Goal: Transaction & Acquisition: Purchase product/service

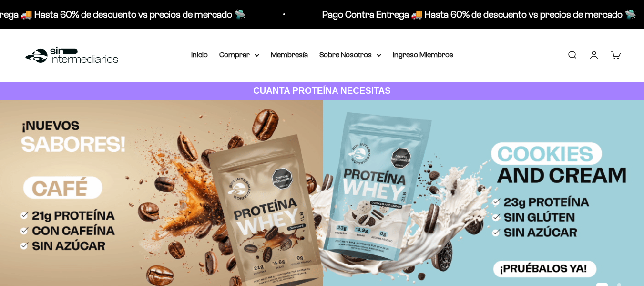
click at [593, 53] on link "Iniciar sesión" at bounding box center [594, 55] width 10 height 10
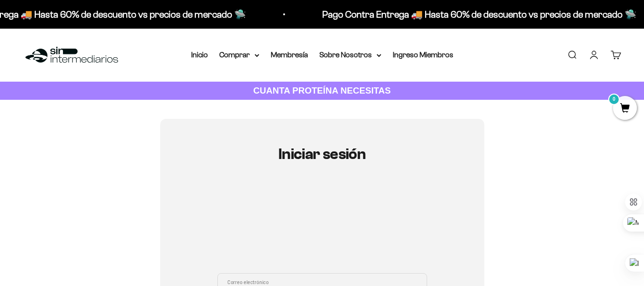
click at [373, 216] on iframe at bounding box center [322, 226] width 210 height 72
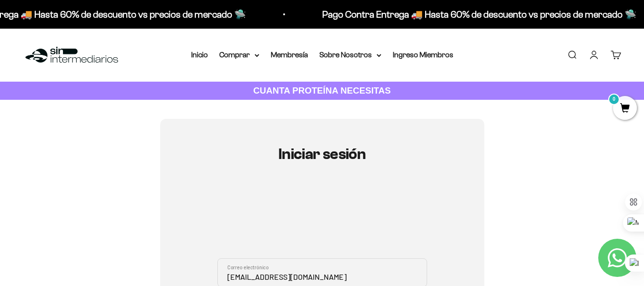
scroll to position [101, 0]
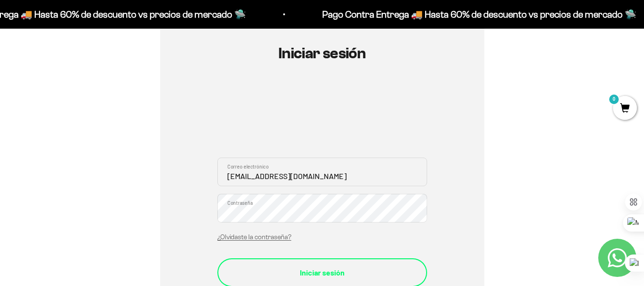
click at [347, 269] on div "Iniciar sesión" at bounding box center [323, 272] width 172 height 12
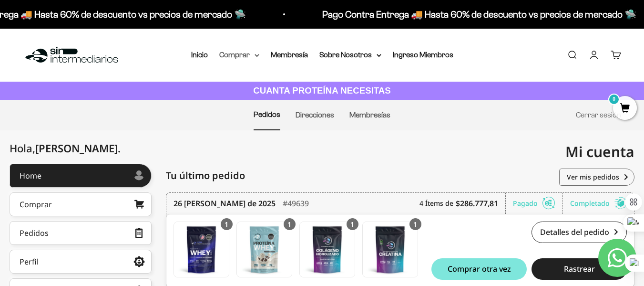
click at [234, 54] on summary "Comprar" at bounding box center [239, 55] width 40 height 12
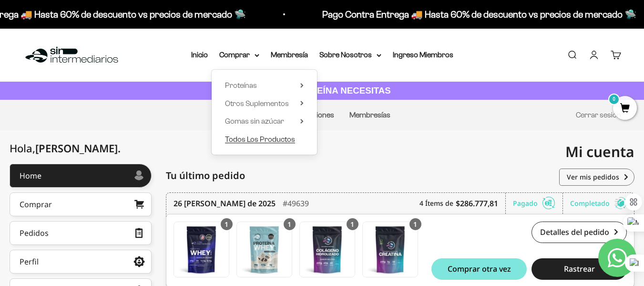
click at [257, 144] on span "Todos Los Productos" at bounding box center [260, 139] width 70 height 12
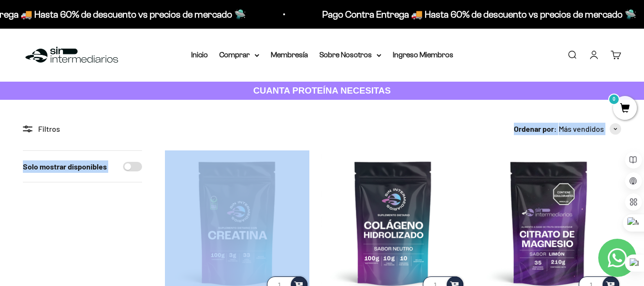
drag, startPoint x: 0, startPoint y: 0, endPoint x: 408, endPoint y: 114, distance: 423.3
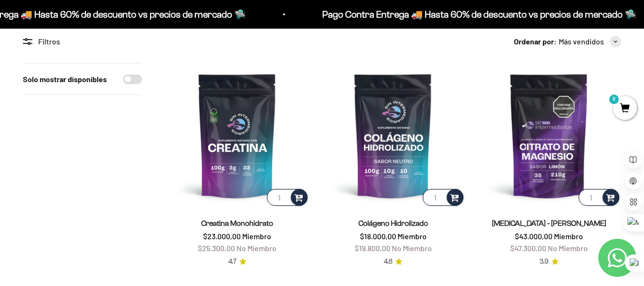
scroll to position [88, 0]
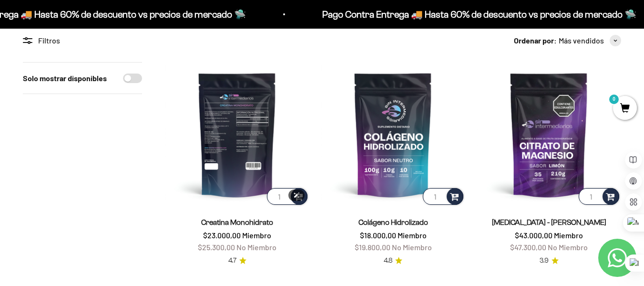
click at [221, 157] on img at bounding box center [237, 134] width 144 height 144
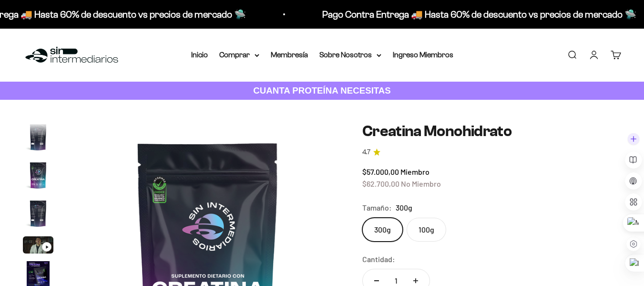
scroll to position [0, 2151]
click at [442, 228] on label "100g" at bounding box center [427, 229] width 40 height 24
click at [362, 217] on input "100g" at bounding box center [362, 217] width 0 height 0
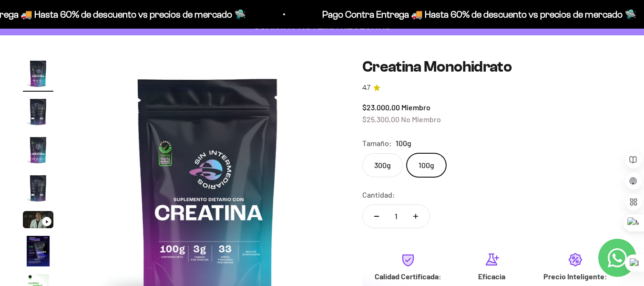
click at [386, 168] on label "300g" at bounding box center [382, 165] width 41 height 24
click at [362, 153] on input "300g" at bounding box center [362, 153] width 0 height 0
radio input "true"
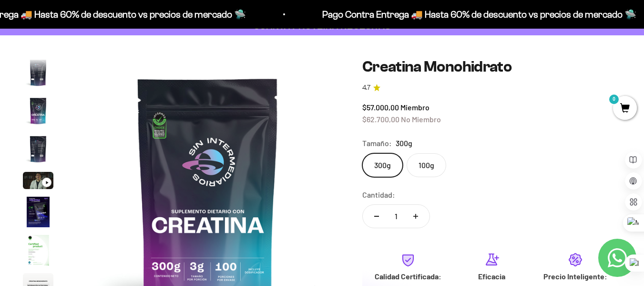
scroll to position [113, 0]
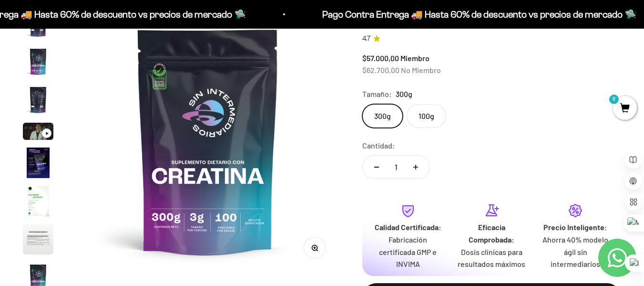
click at [414, 167] on icon "Aumentar cantidad" at bounding box center [415, 167] width 5 height 0
type input "2"
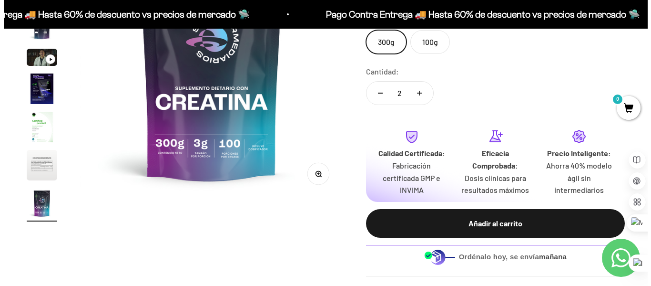
scroll to position [188, 0]
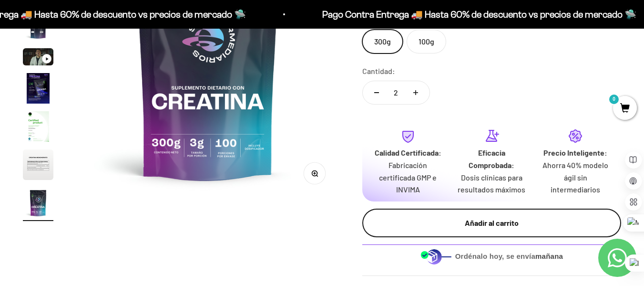
click at [487, 223] on div "Añadir al carrito" at bounding box center [491, 222] width 221 height 12
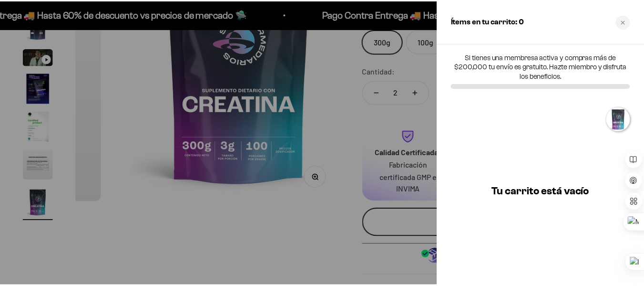
scroll to position [0, 2182]
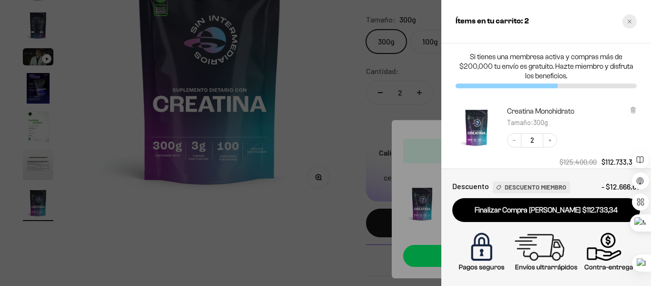
click at [633, 21] on div "Close cart" at bounding box center [630, 21] width 14 height 14
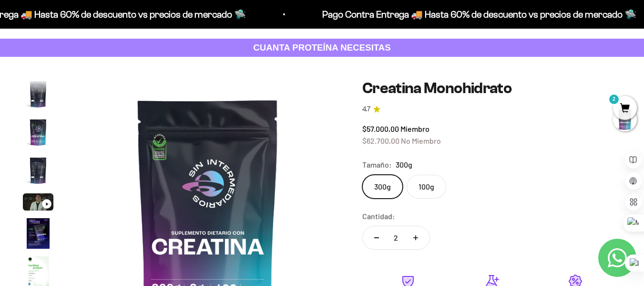
scroll to position [42, 0]
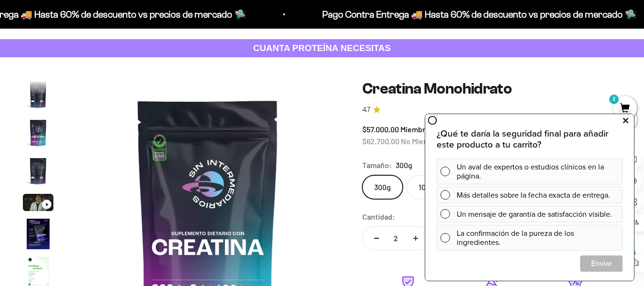
click at [624, 120] on icon at bounding box center [625, 120] width 5 height 12
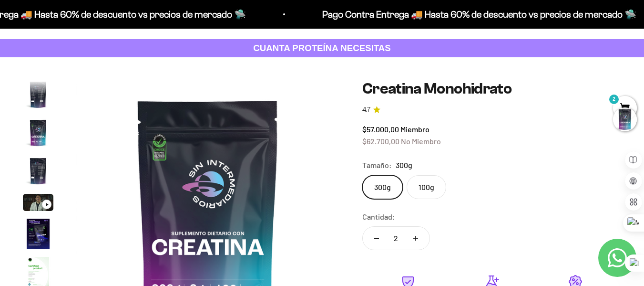
click at [623, 113] on div at bounding box center [625, 119] width 24 height 24
click at [621, 97] on span "2" at bounding box center [625, 108] width 24 height 24
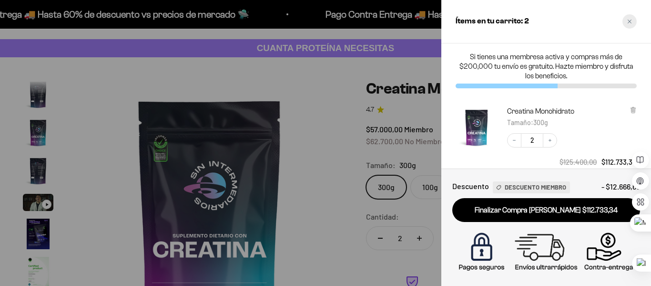
click at [630, 22] on icon "Close cart" at bounding box center [630, 21] width 5 height 5
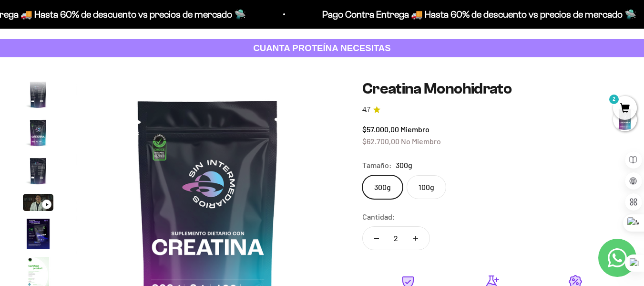
scroll to position [0, 0]
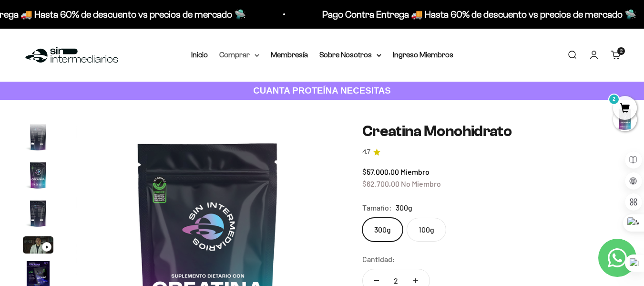
click at [246, 51] on summary "Comprar" at bounding box center [239, 55] width 40 height 12
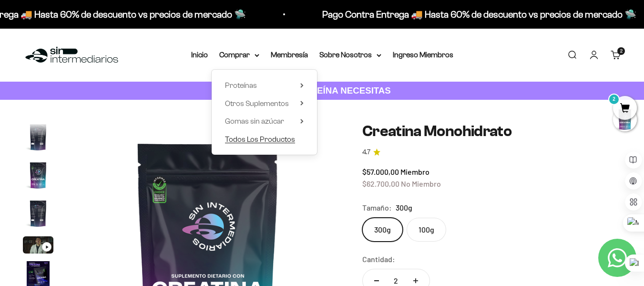
click at [264, 137] on span "Todos Los Productos" at bounding box center [260, 139] width 70 height 8
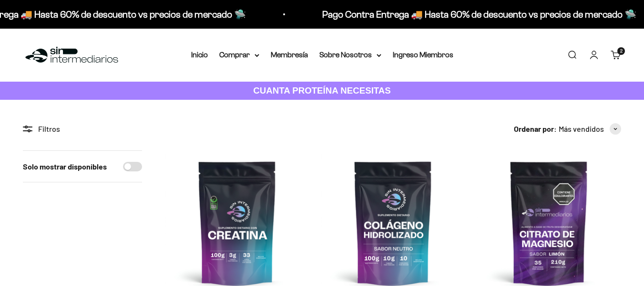
scroll to position [90, 0]
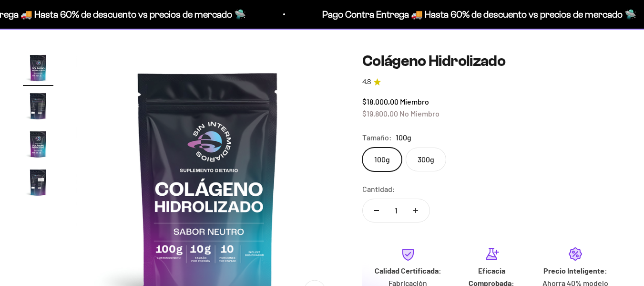
scroll to position [70, 0]
click at [426, 162] on label "300g" at bounding box center [426, 159] width 41 height 24
click at [362, 147] on input "300g" at bounding box center [362, 147] width 0 height 0
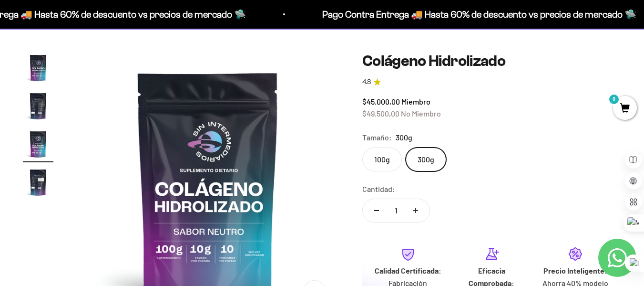
scroll to position [0, 538]
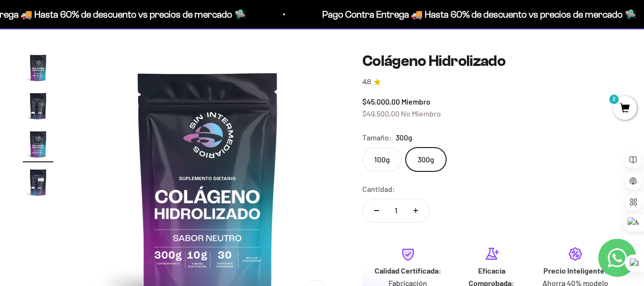
click at [371, 164] on label "100g" at bounding box center [382, 159] width 40 height 24
click at [362, 147] on input "100g" at bounding box center [362, 147] width 0 height 0
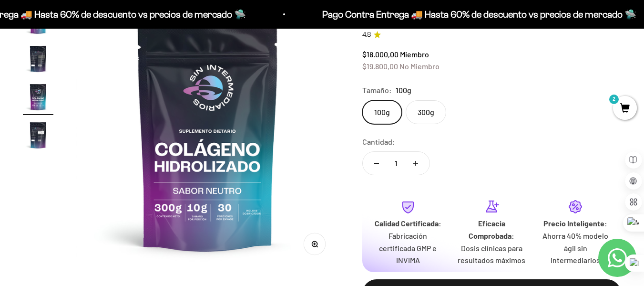
scroll to position [118, 0]
click at [430, 115] on label "300g" at bounding box center [426, 112] width 41 height 24
click at [362, 100] on input "300g" at bounding box center [362, 99] width 0 height 0
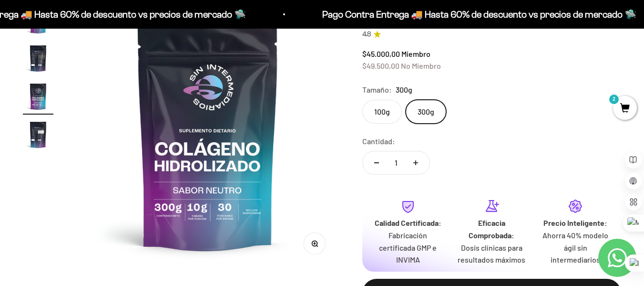
click at [47, 99] on img "Ir al artículo 3" at bounding box center [38, 96] width 31 height 31
click at [38, 136] on img "Ir al artículo 4" at bounding box center [38, 134] width 31 height 31
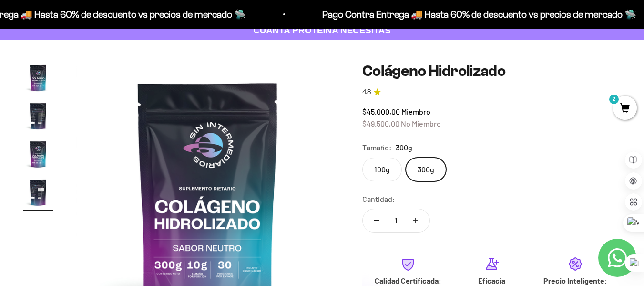
scroll to position [0, 806]
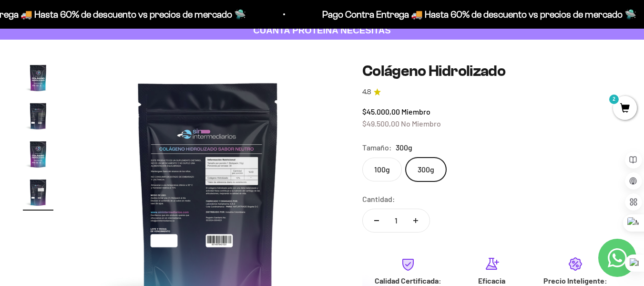
click at [43, 78] on img "Ir al artículo 1" at bounding box center [38, 77] width 31 height 31
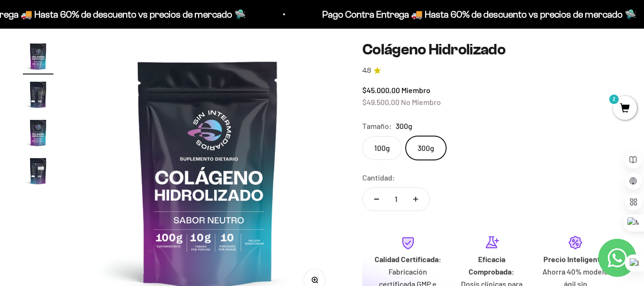
scroll to position [81, 0]
click at [384, 151] on label "100g" at bounding box center [382, 148] width 40 height 24
click at [362, 136] on input "100g" at bounding box center [362, 136] width 0 height 0
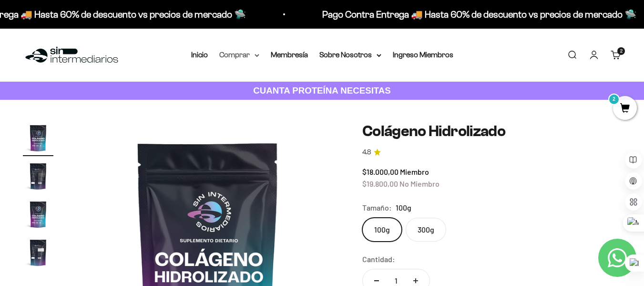
click at [231, 55] on summary "Comprar" at bounding box center [239, 55] width 40 height 12
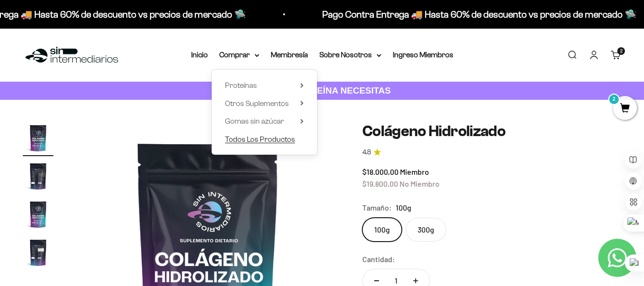
click at [259, 139] on span "Todos Los Productos" at bounding box center [260, 139] width 70 height 8
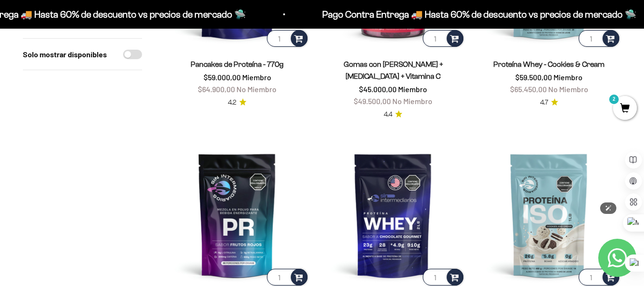
scroll to position [1000, 0]
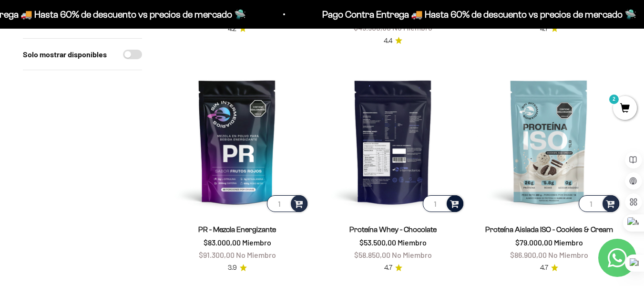
click at [458, 197] on span at bounding box center [454, 202] width 9 height 11
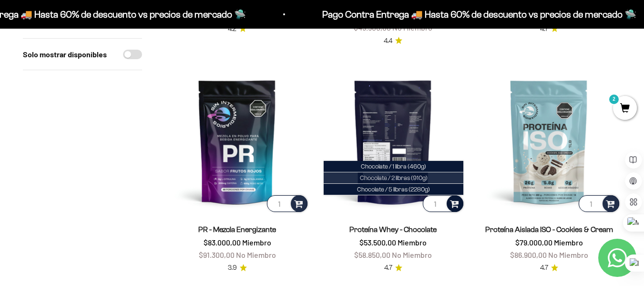
click at [424, 174] on span "Chocolate / 2 libras (910g)" at bounding box center [394, 177] width 68 height 7
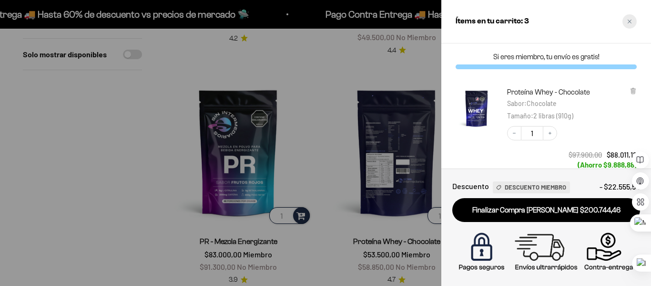
click at [628, 23] on icon "Close cart" at bounding box center [630, 21] width 5 height 5
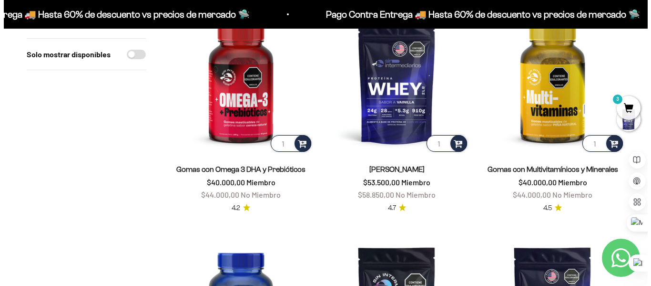
scroll to position [360, 0]
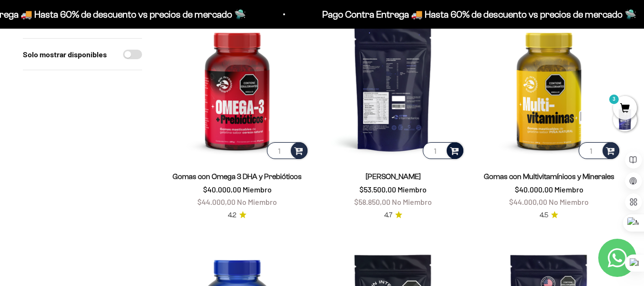
click at [456, 147] on span at bounding box center [454, 149] width 9 height 11
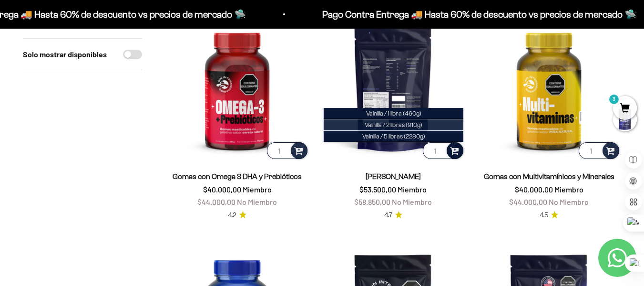
click at [435, 125] on li "Vainilla / 2 libras (910g)" at bounding box center [394, 124] width 140 height 11
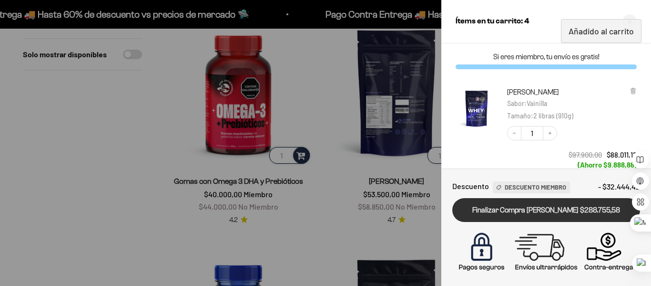
click at [512, 212] on link "Finalizar Compra [PERSON_NAME] $288.755,58" at bounding box center [547, 210] width 188 height 24
